Goal: Task Accomplishment & Management: Use online tool/utility

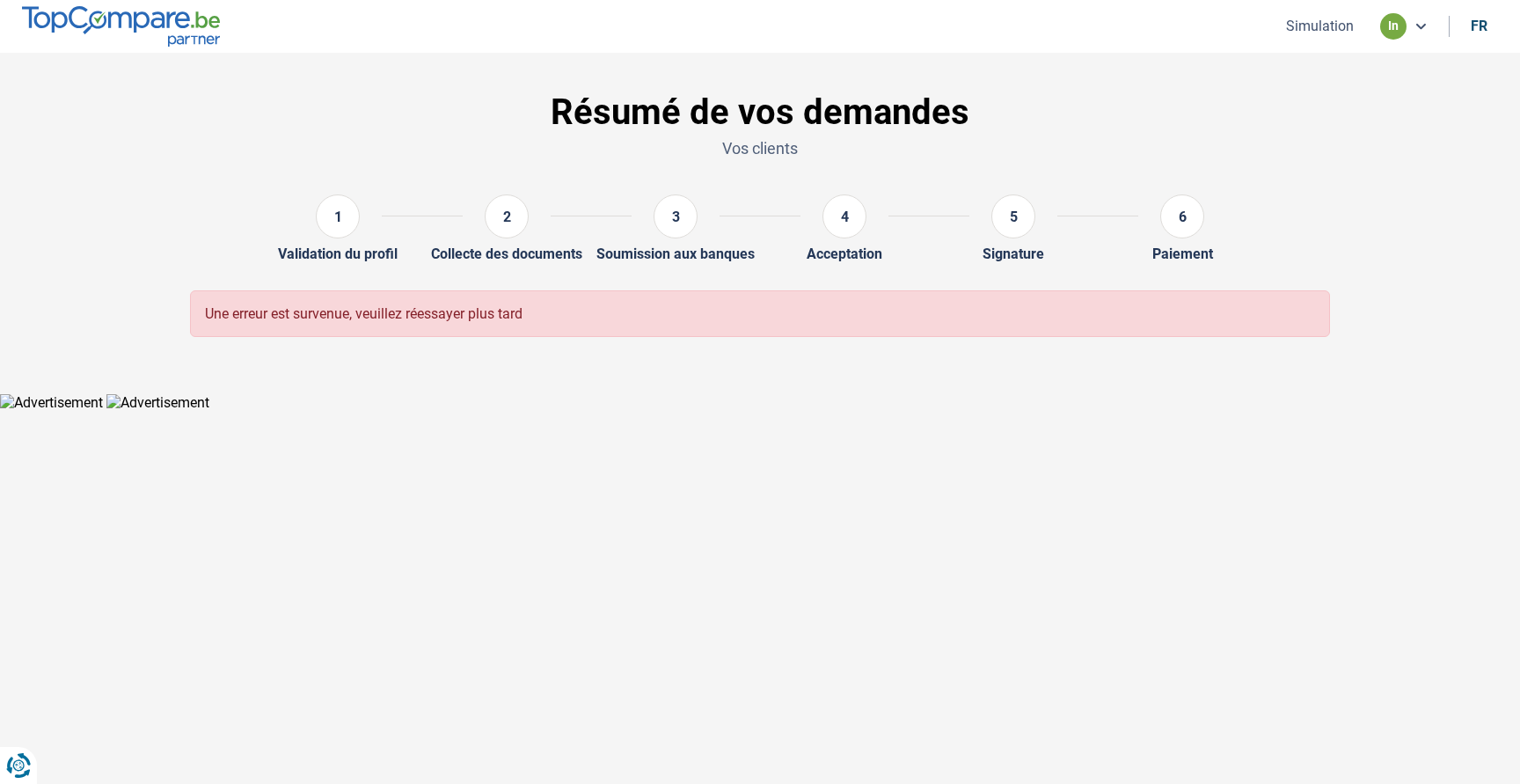
click at [1300, 25] on button "Simulation" at bounding box center [1320, 26] width 78 height 18
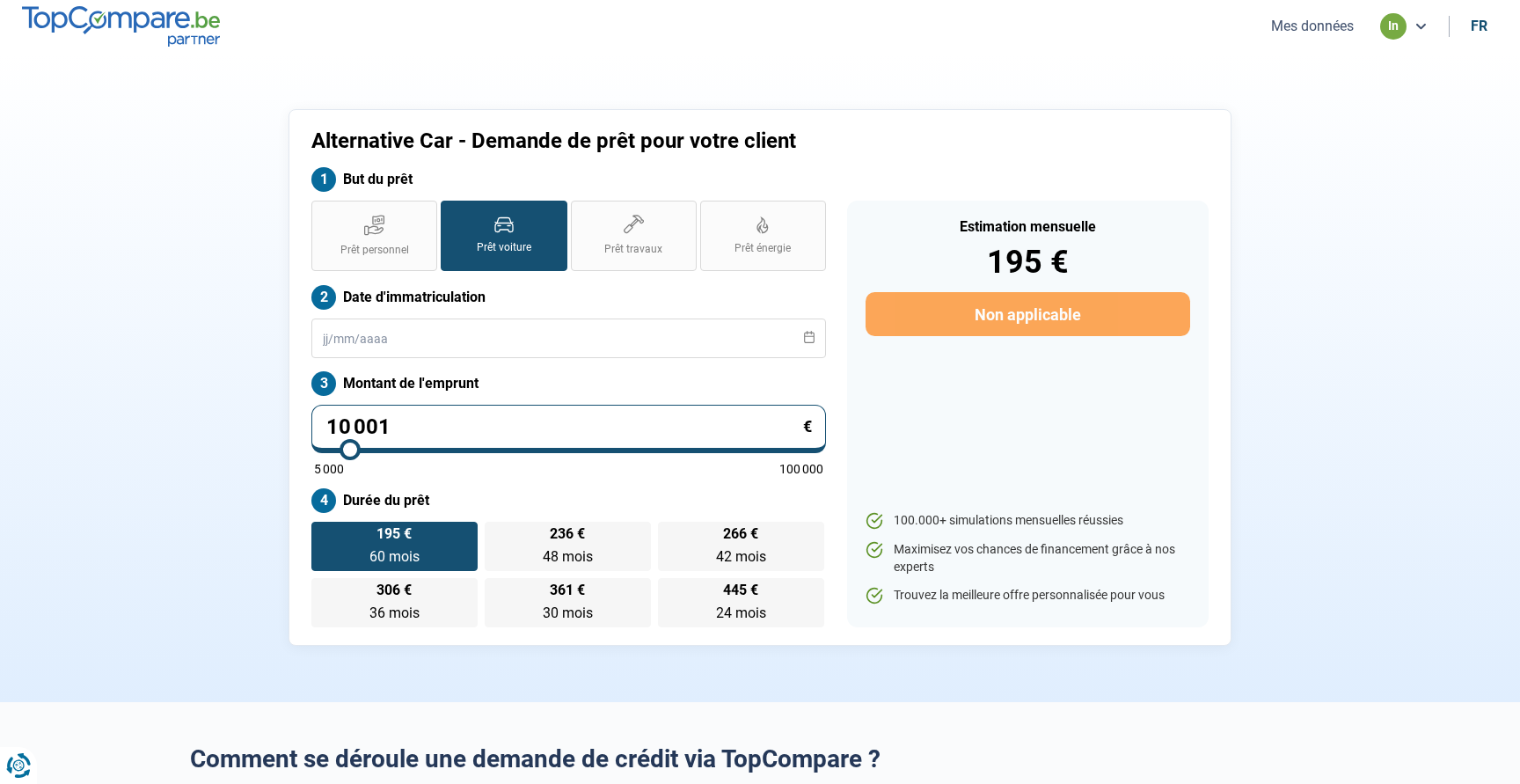
click at [366, 422] on input "10 001" at bounding box center [568, 429] width 514 height 48
type input "2"
type input "5000"
type input "26"
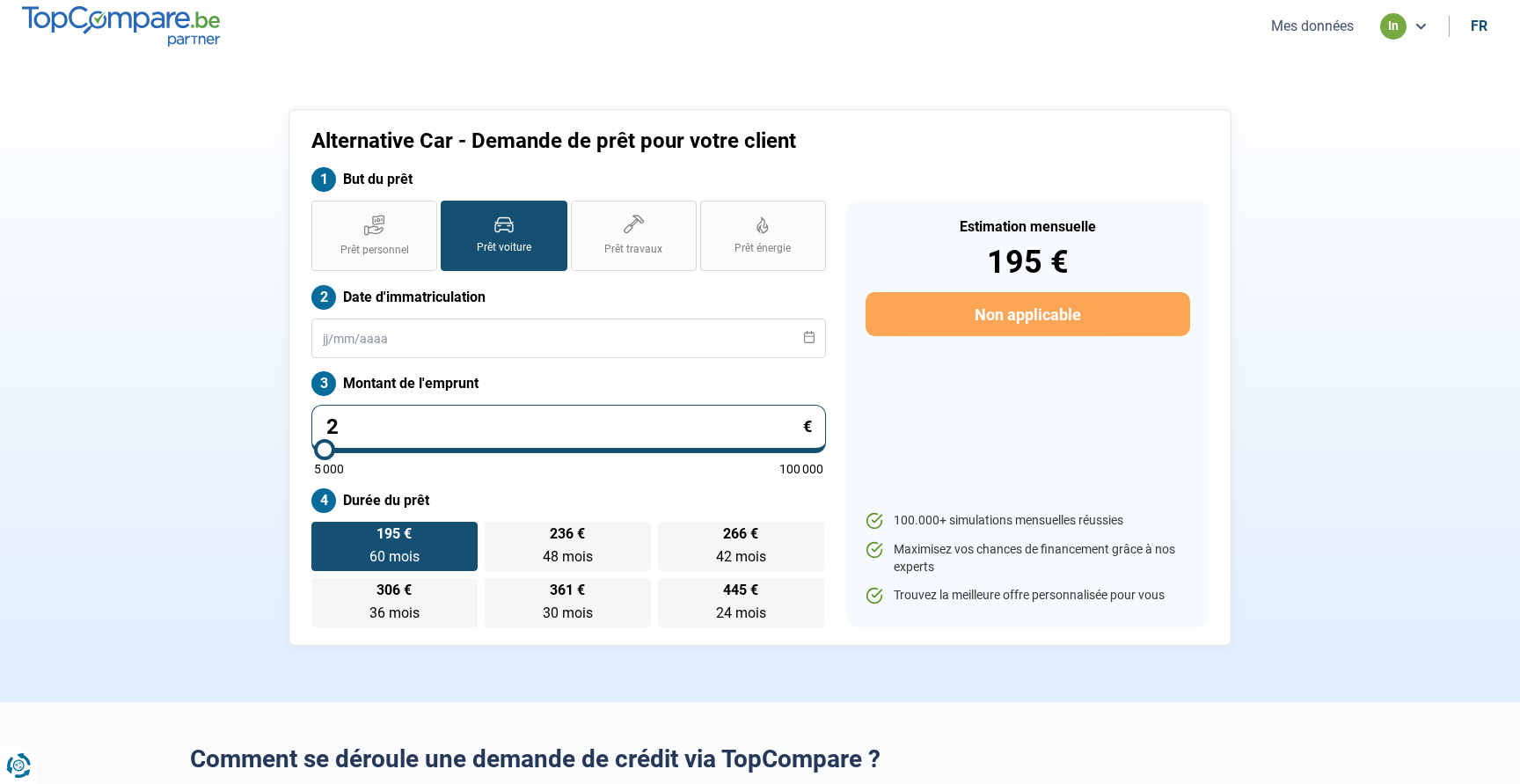
type input "5000"
type input "260"
type input "5000"
type input "2 600"
type input "5000"
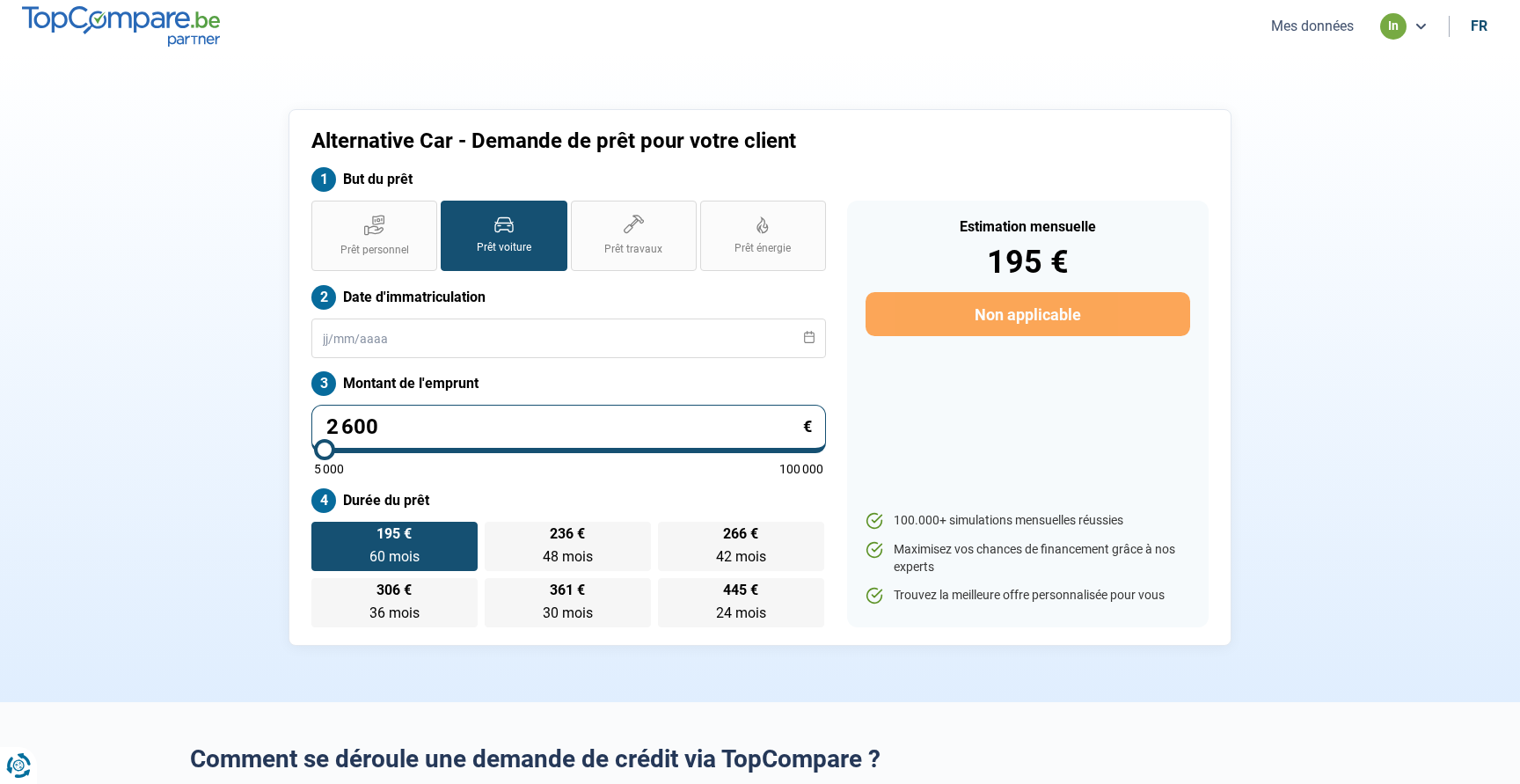
type input "26 000"
type input "26000"
type input "26 000"
